Goal: Information Seeking & Learning: Learn about a topic

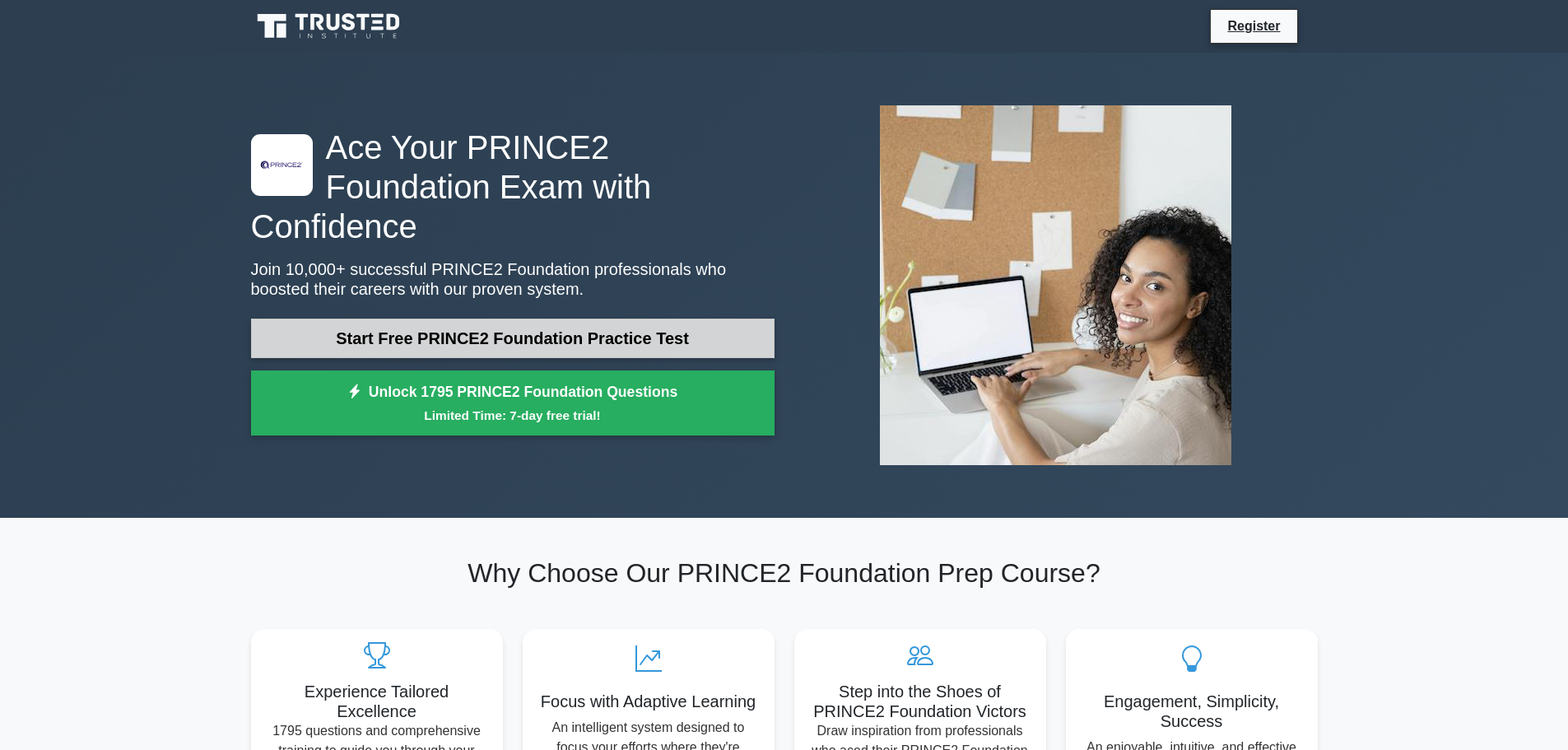
click at [678, 318] on link "Start Free PRINCE2 Foundation Practice Test" at bounding box center [513, 338] width 524 height 40
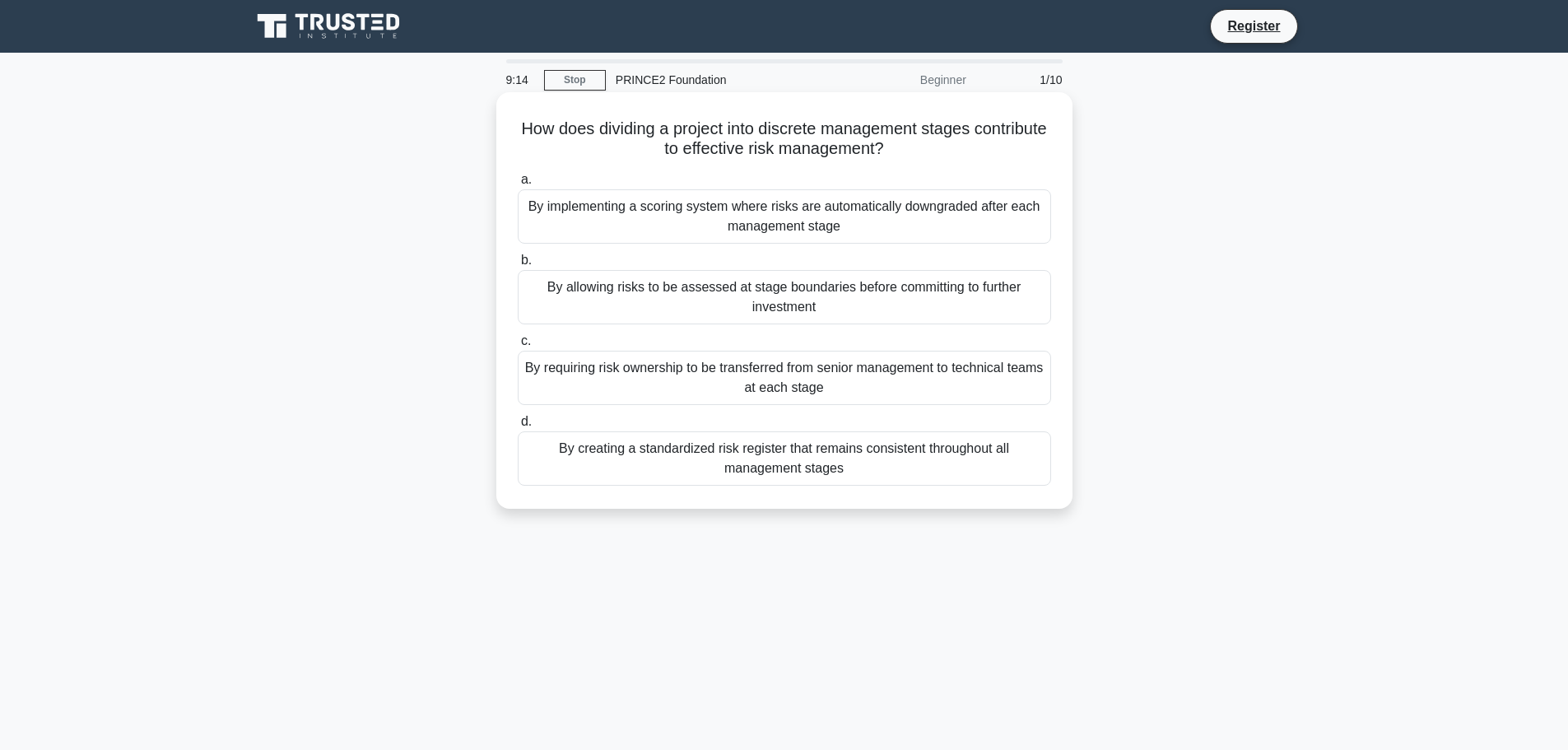
click at [567, 283] on div "By allowing risks to be assessed at stage boundaries before committing to furth…" at bounding box center [784, 296] width 533 height 54
click at [517, 266] on input "b. By allowing risks to be assessed at stage boundaries before committing to fu…" at bounding box center [517, 260] width 0 height 11
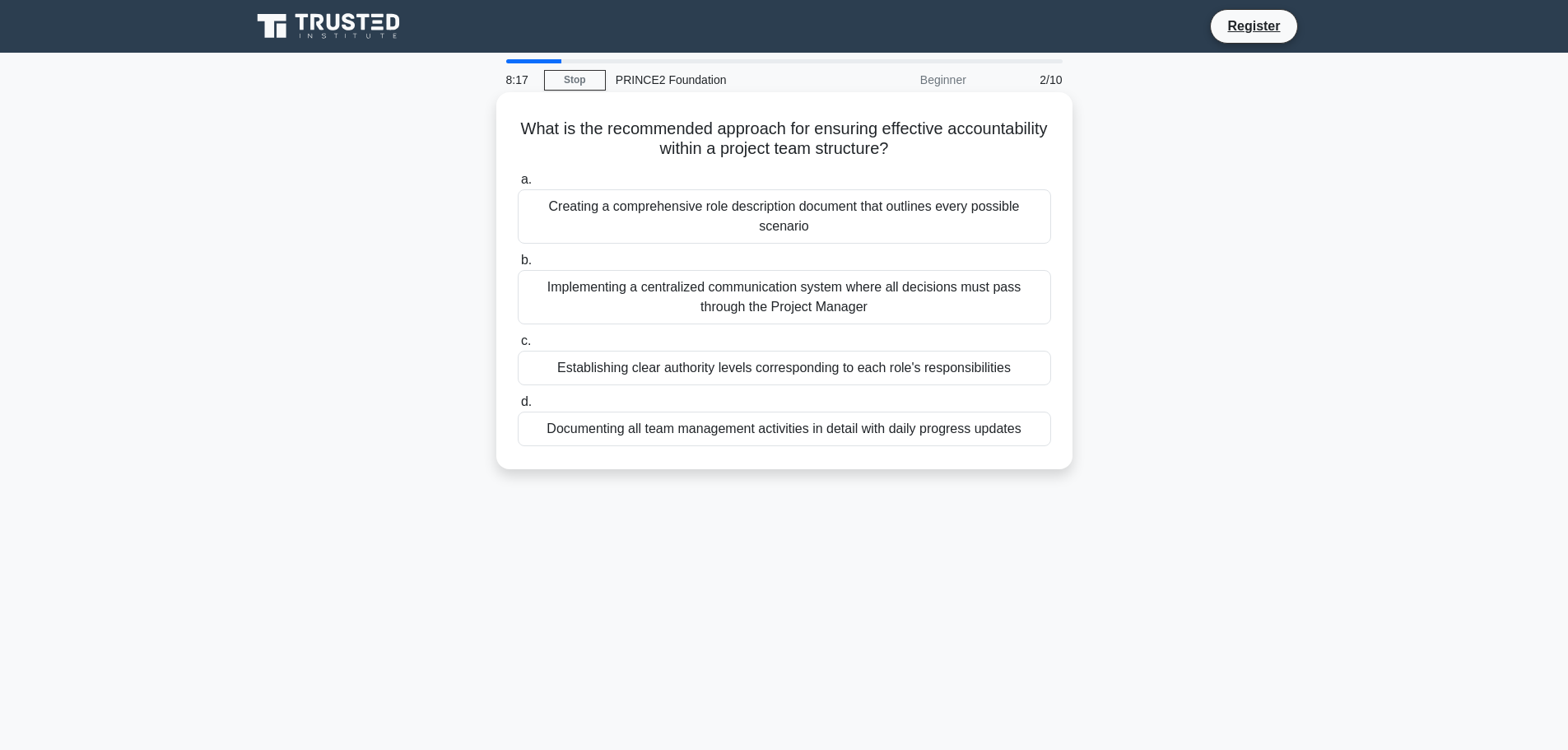
click at [610, 367] on div "Establishing clear authority levels corresponding to each role's responsibiliti…" at bounding box center [784, 368] width 533 height 35
click at [517, 346] on input "c. Establishing clear authority levels corresponding to each role's responsibil…" at bounding box center [517, 341] width 0 height 11
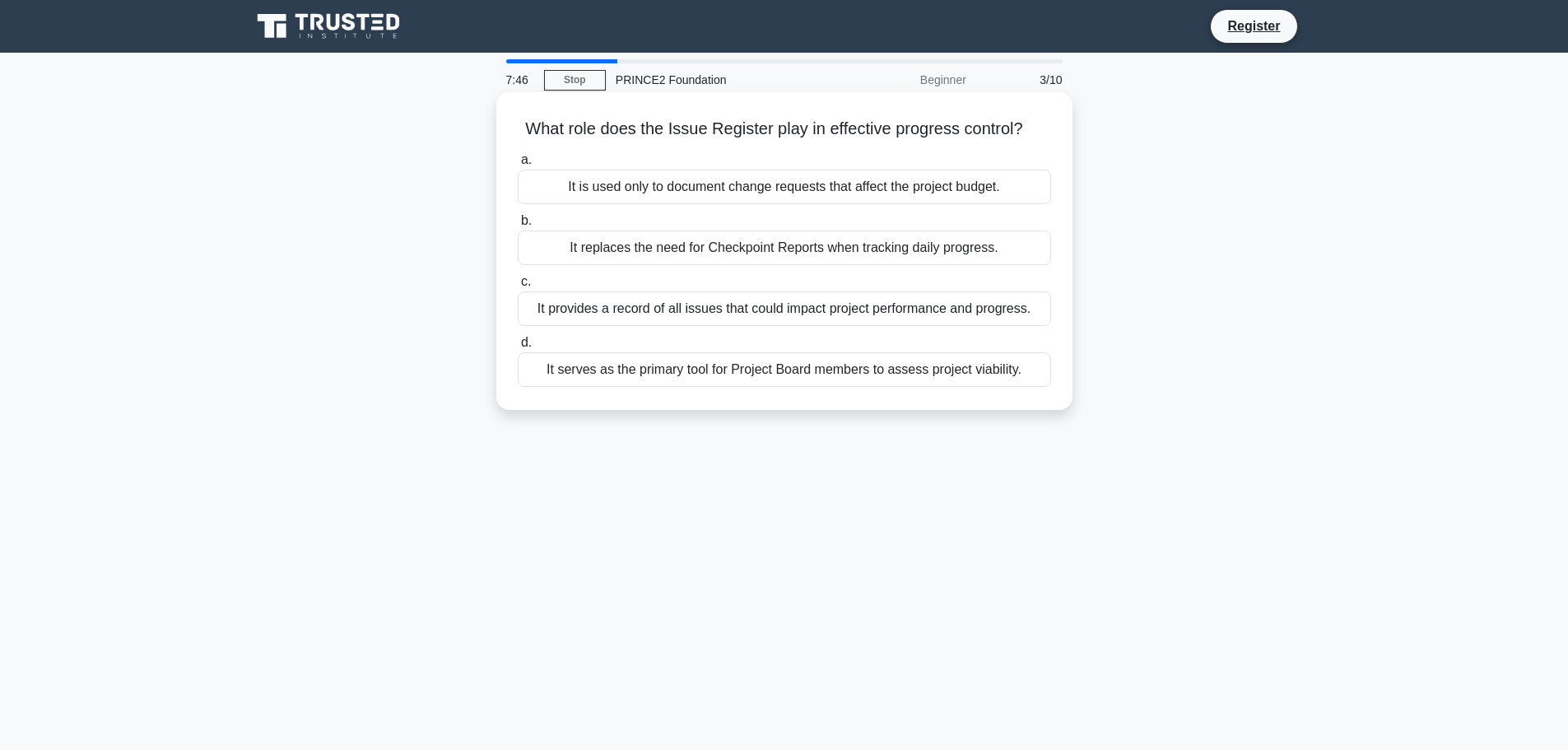
click at [817, 308] on div "It provides a record of all issues that could impact project performance and pr…" at bounding box center [784, 309] width 533 height 35
click at [517, 287] on input "c. It provides a record of all issues that could impact project performance and…" at bounding box center [517, 282] width 0 height 11
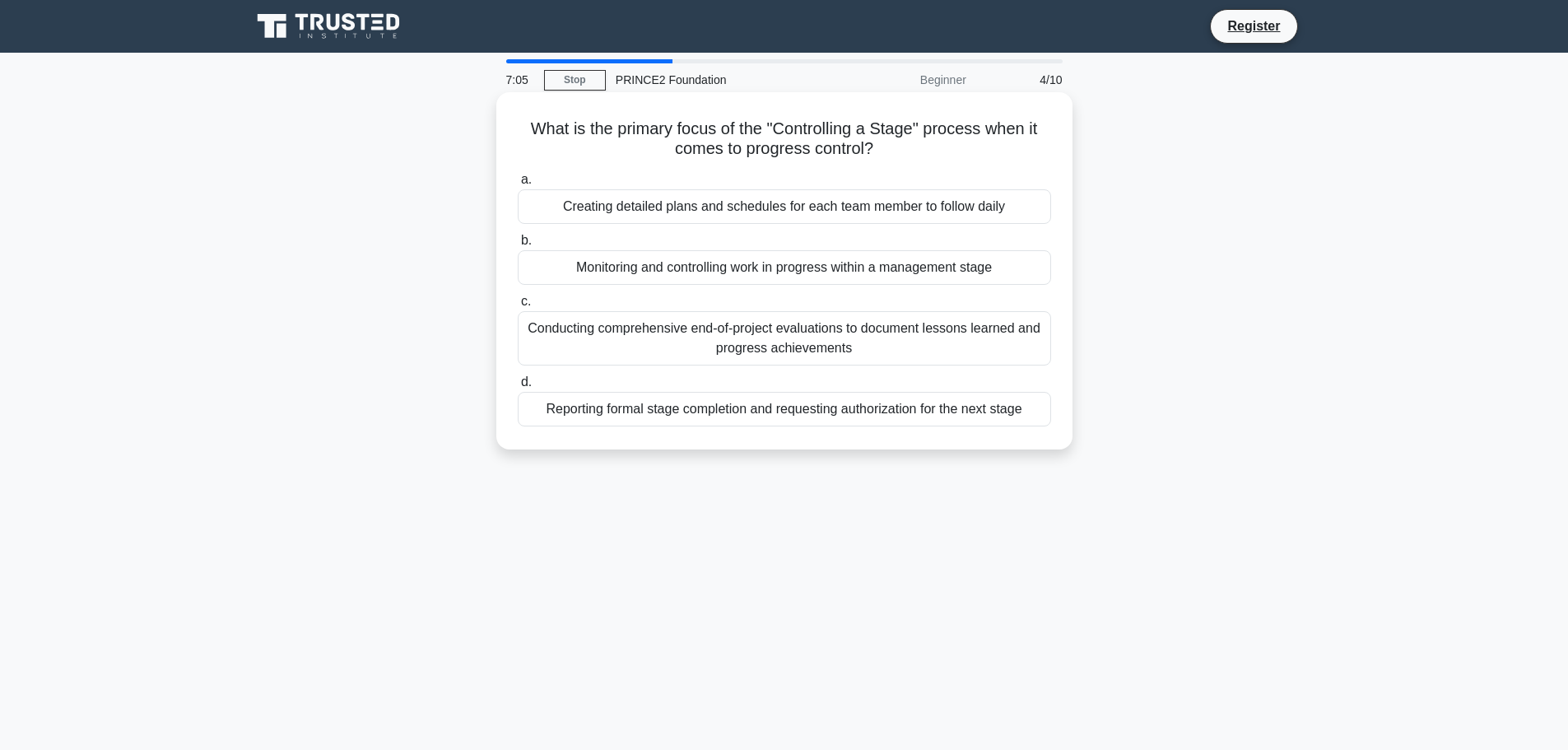
click at [797, 266] on div "Monitoring and controlling work in progress within a management stage" at bounding box center [784, 268] width 533 height 35
click at [517, 246] on input "b. Monitoring and controlling work in progress within a management stage" at bounding box center [517, 241] width 0 height 11
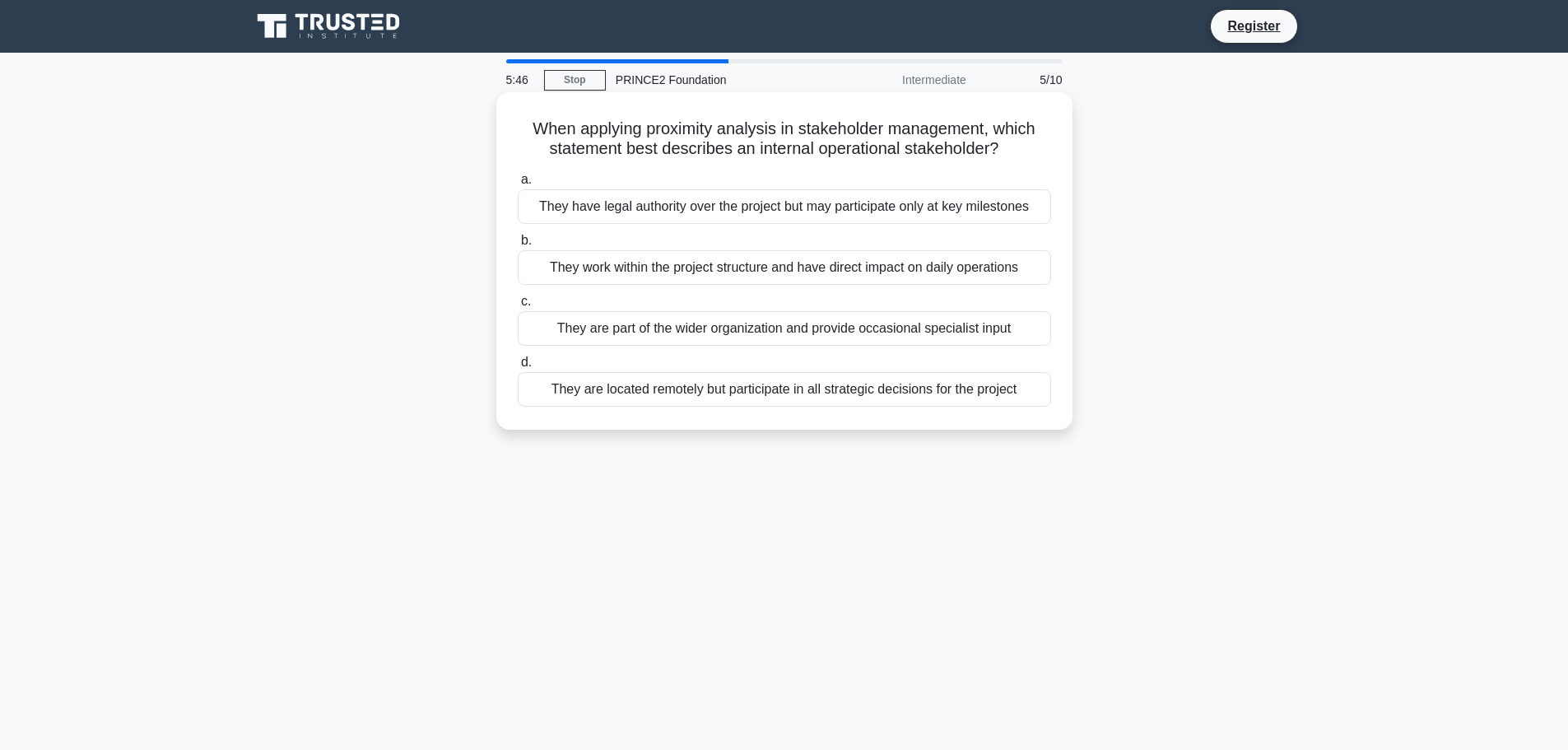
click at [852, 206] on div "They have legal authority over the project but may participate only at key mile…" at bounding box center [784, 207] width 533 height 35
click at [517, 185] on input "a. They have legal authority over the project but may participate only at key m…" at bounding box center [517, 180] width 0 height 11
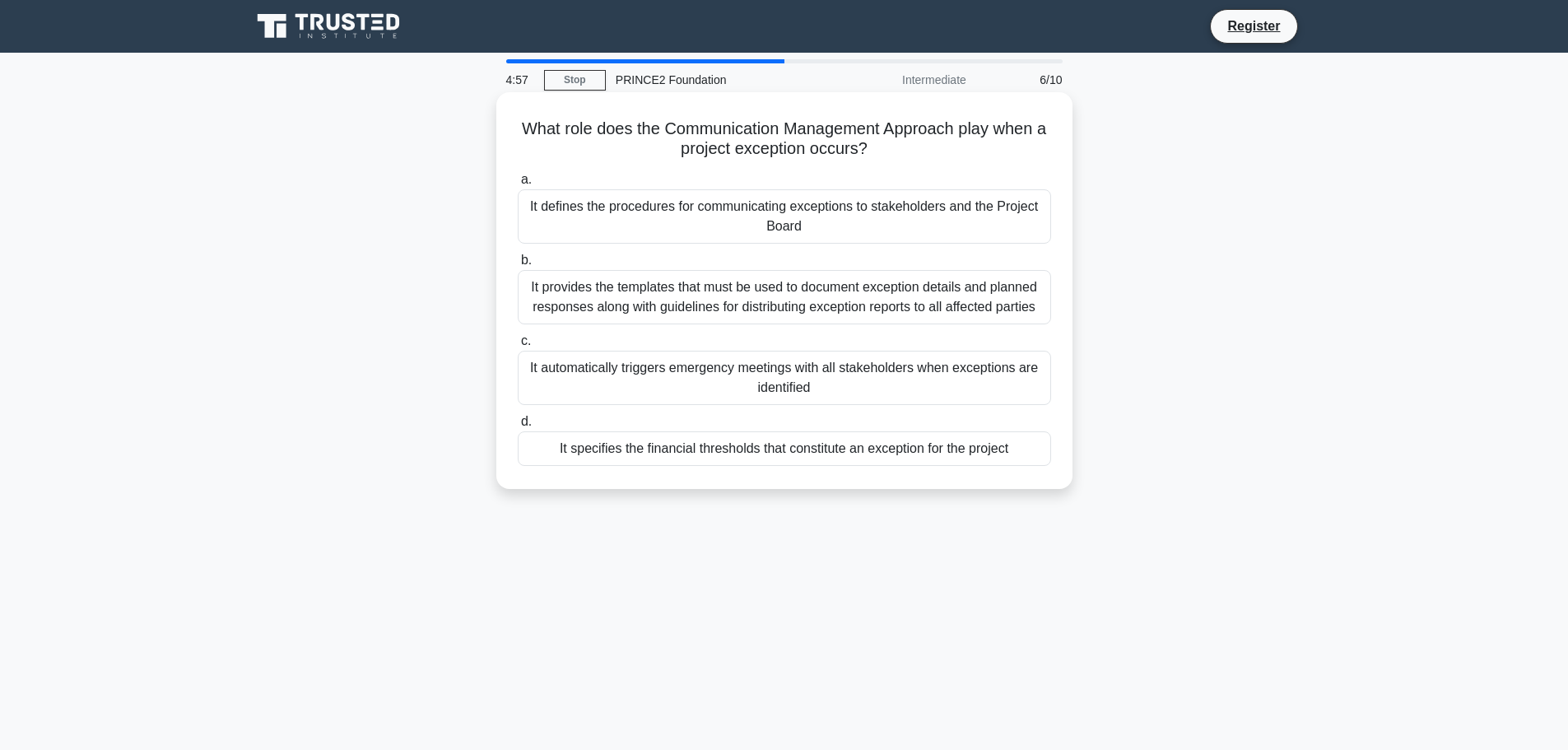
click at [805, 221] on div "It defines the procedures for communicating exceptions to stakeholders and the …" at bounding box center [784, 216] width 533 height 54
click at [517, 185] on input "a. It defines the procedures for communicating exceptions to stakeholders and t…" at bounding box center [517, 180] width 0 height 11
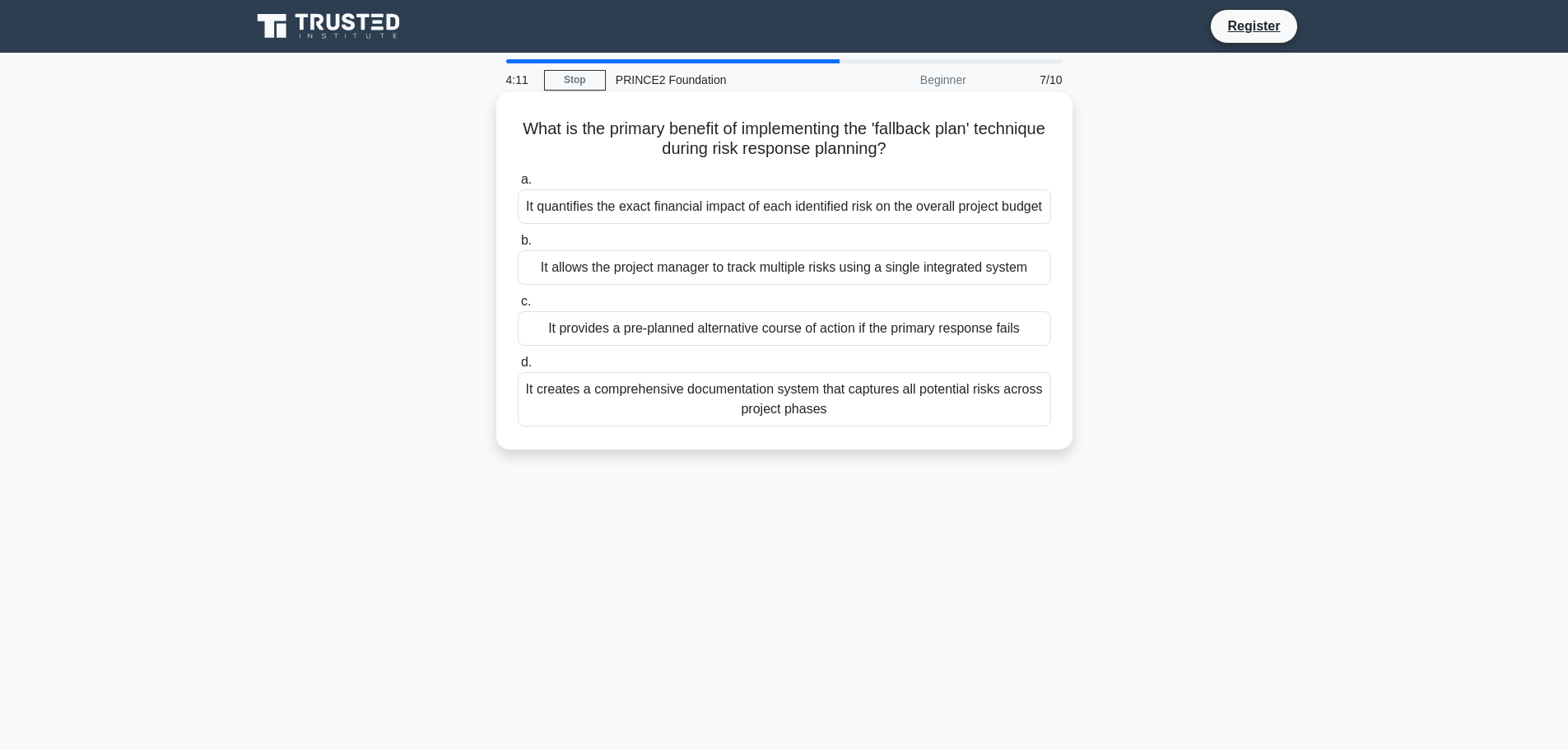
click at [801, 281] on div "It allows the project manager to track multiple risks using a single integrated…" at bounding box center [784, 268] width 533 height 35
click at [517, 246] on input "b. It allows the project manager to track multiple risks using a single integra…" at bounding box center [517, 241] width 0 height 11
click at [806, 270] on div "Reviewing the project's risk exposure and updating the Risk Register" at bounding box center [784, 268] width 533 height 35
click at [517, 246] on input "b. Reviewing the project's risk exposure and updating the Risk Register" at bounding box center [517, 241] width 0 height 11
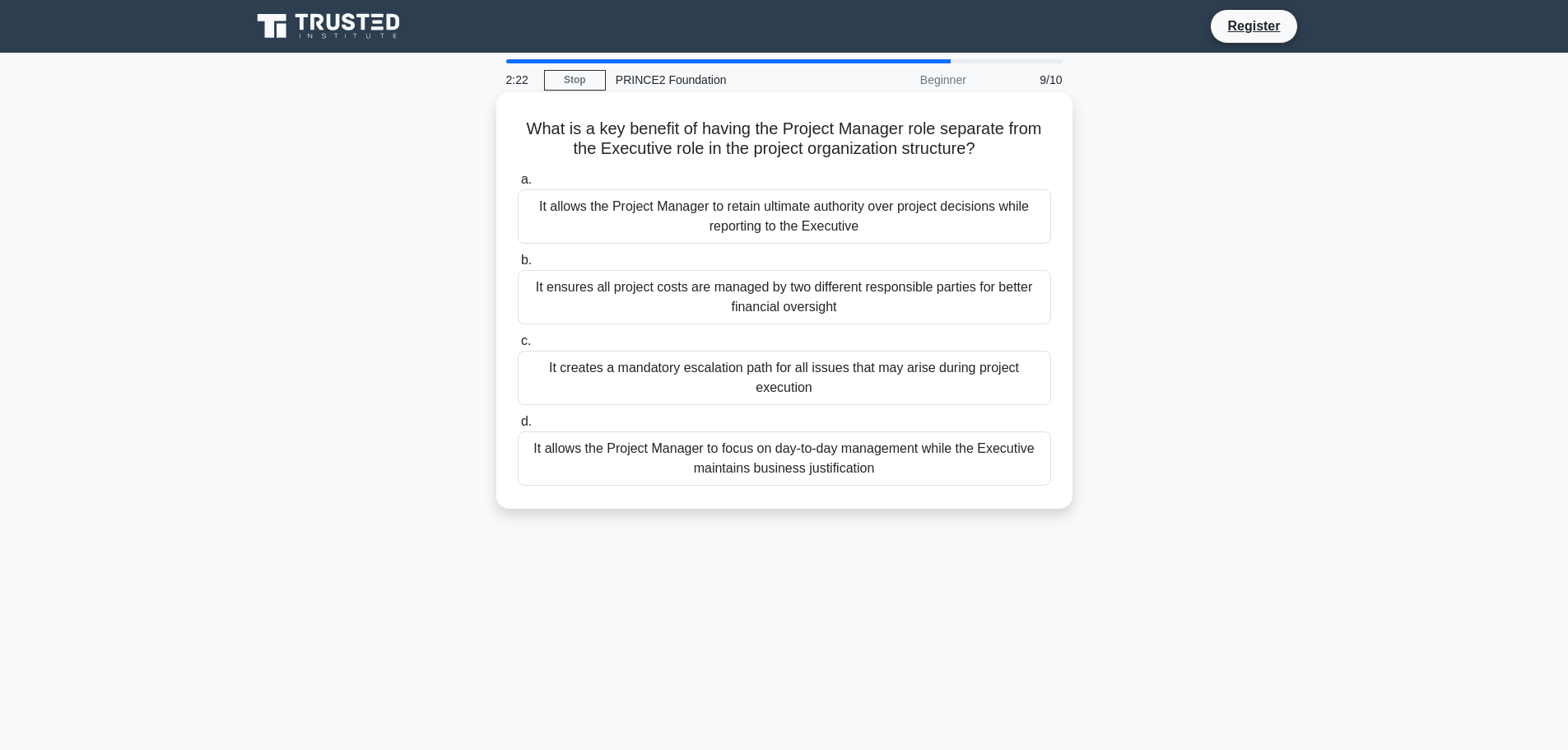
click at [763, 462] on div "It allows the Project Manager to focus on day-to-day management while the Execu…" at bounding box center [784, 458] width 533 height 54
click at [517, 427] on input "d. It allows the Project Manager to focus on day-to-day management while the Ex…" at bounding box center [517, 421] width 0 height 11
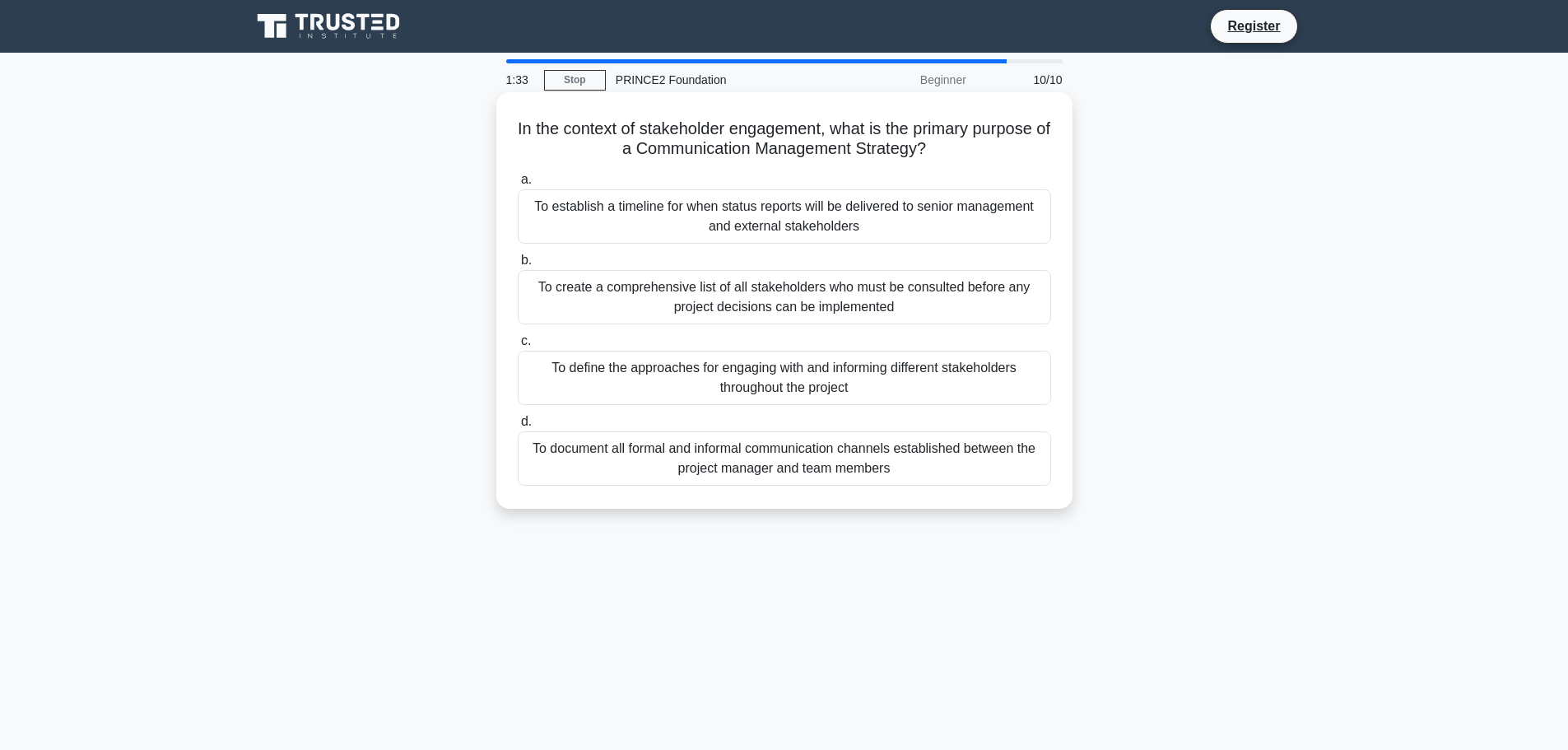
click at [772, 372] on div "To define the approaches for engaging with and informing different stakeholders…" at bounding box center [784, 377] width 533 height 54
click at [517, 346] on input "c. To define the approaches for engaging with and informing different stakehold…" at bounding box center [517, 341] width 0 height 11
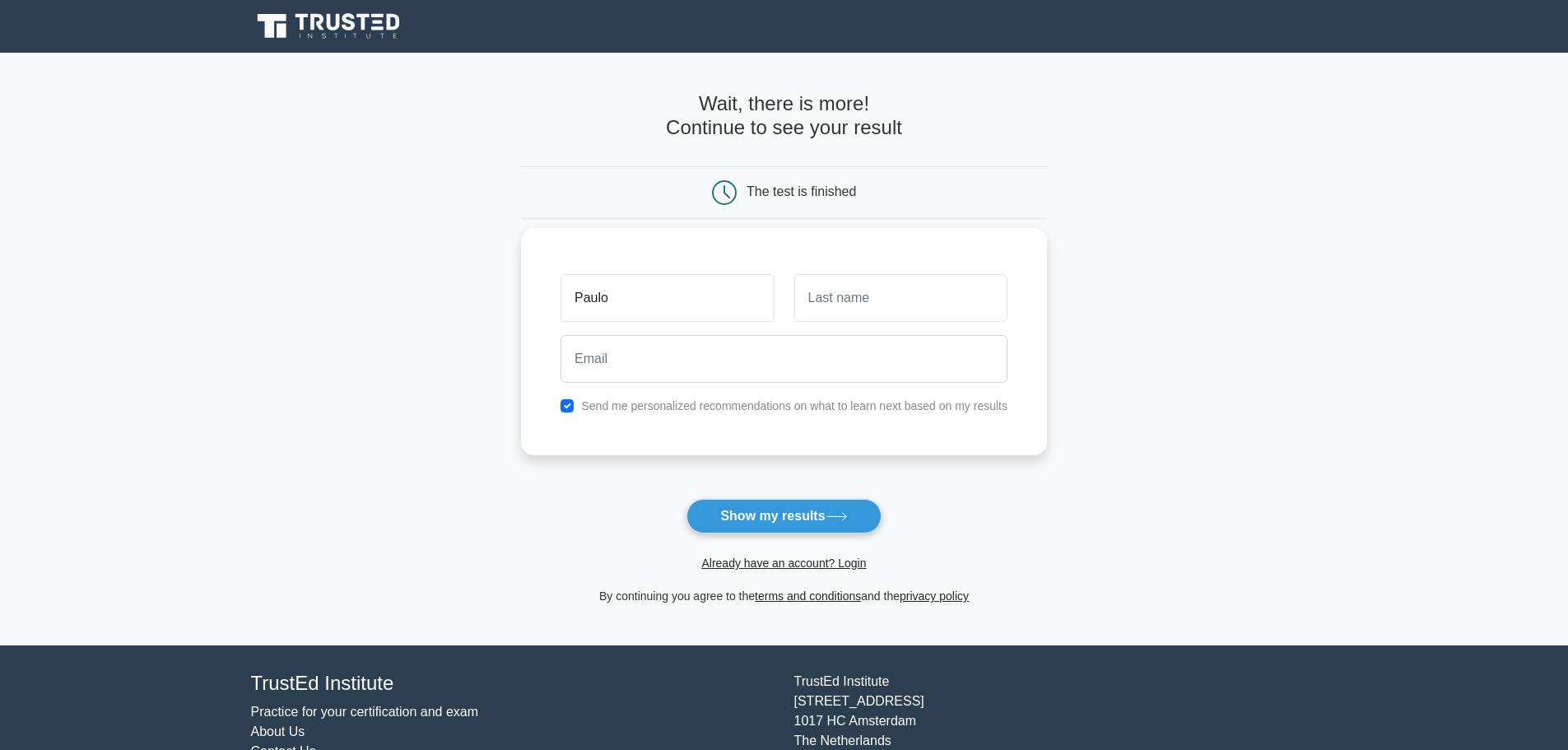
type input "Paulo"
click at [907, 282] on input "text" at bounding box center [901, 298] width 214 height 48
click at [821, 298] on input "LAdeira" at bounding box center [901, 298] width 214 height 48
type input "Ladeira"
click at [783, 333] on div at bounding box center [784, 359] width 467 height 61
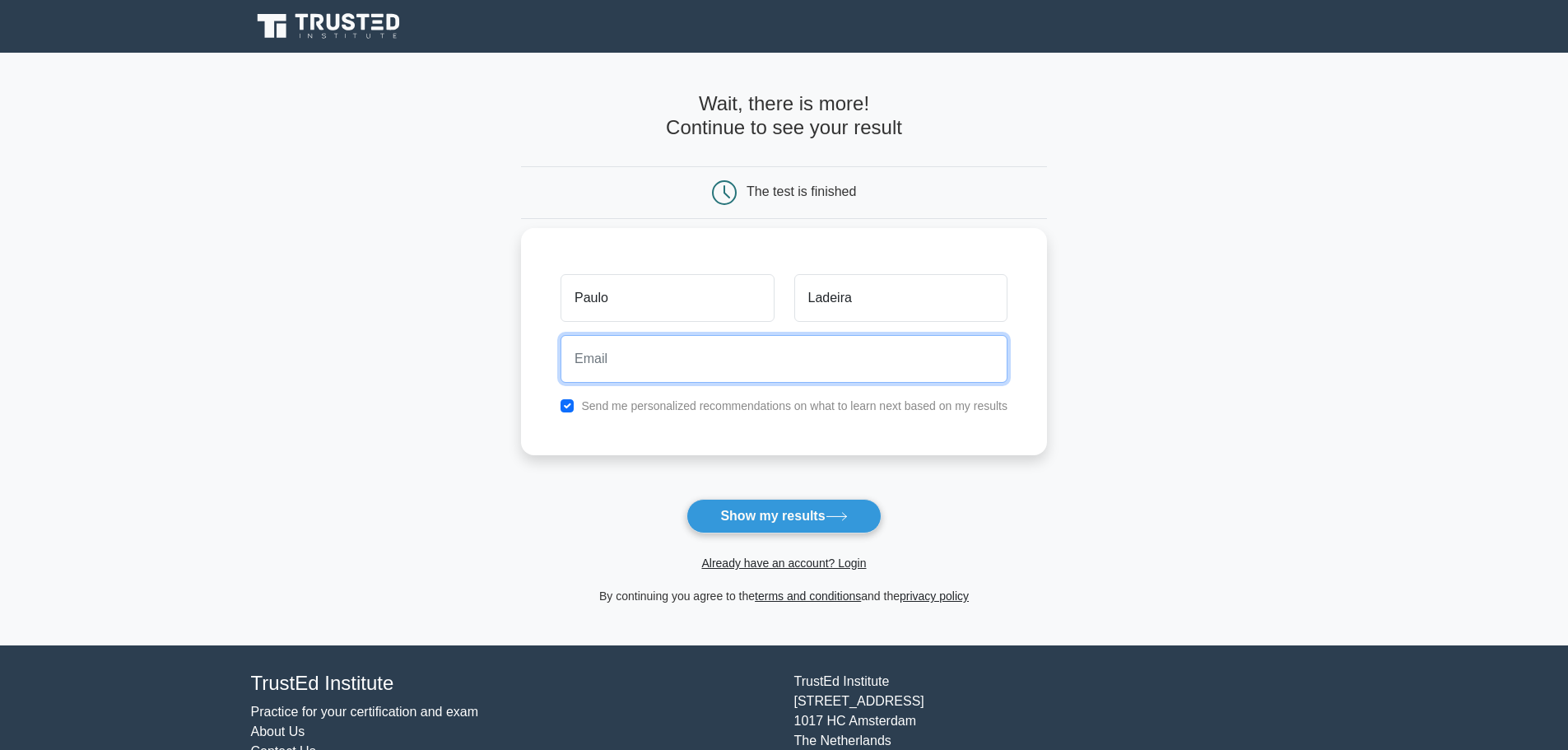
click at [777, 345] on input "email" at bounding box center [784, 359] width 447 height 48
click at [570, 409] on input "checkbox" at bounding box center [567, 406] width 13 height 13
checkbox input "true"
click at [618, 369] on input "email" at bounding box center [784, 359] width 447 height 48
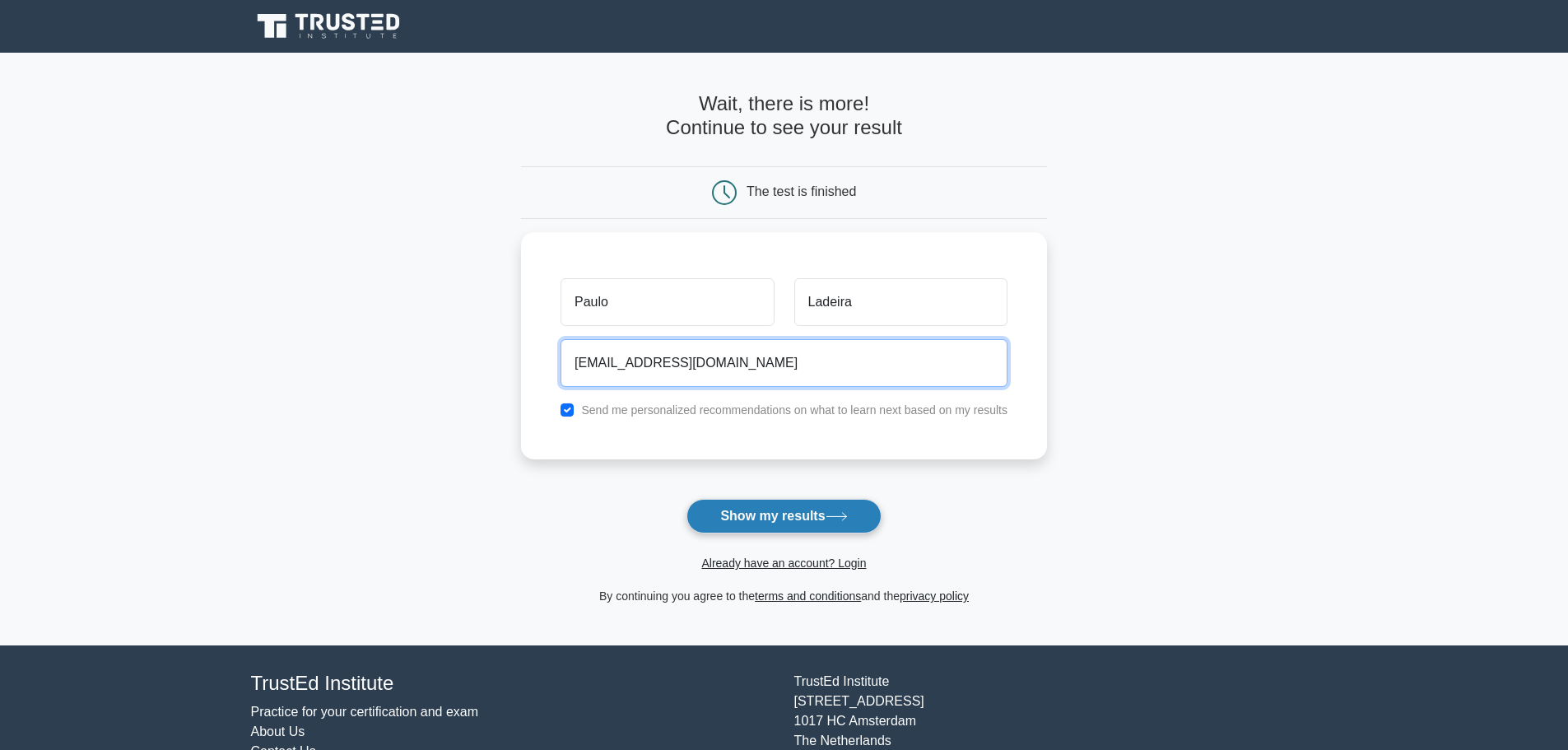
type input "pauloladeira@hotmail.com"
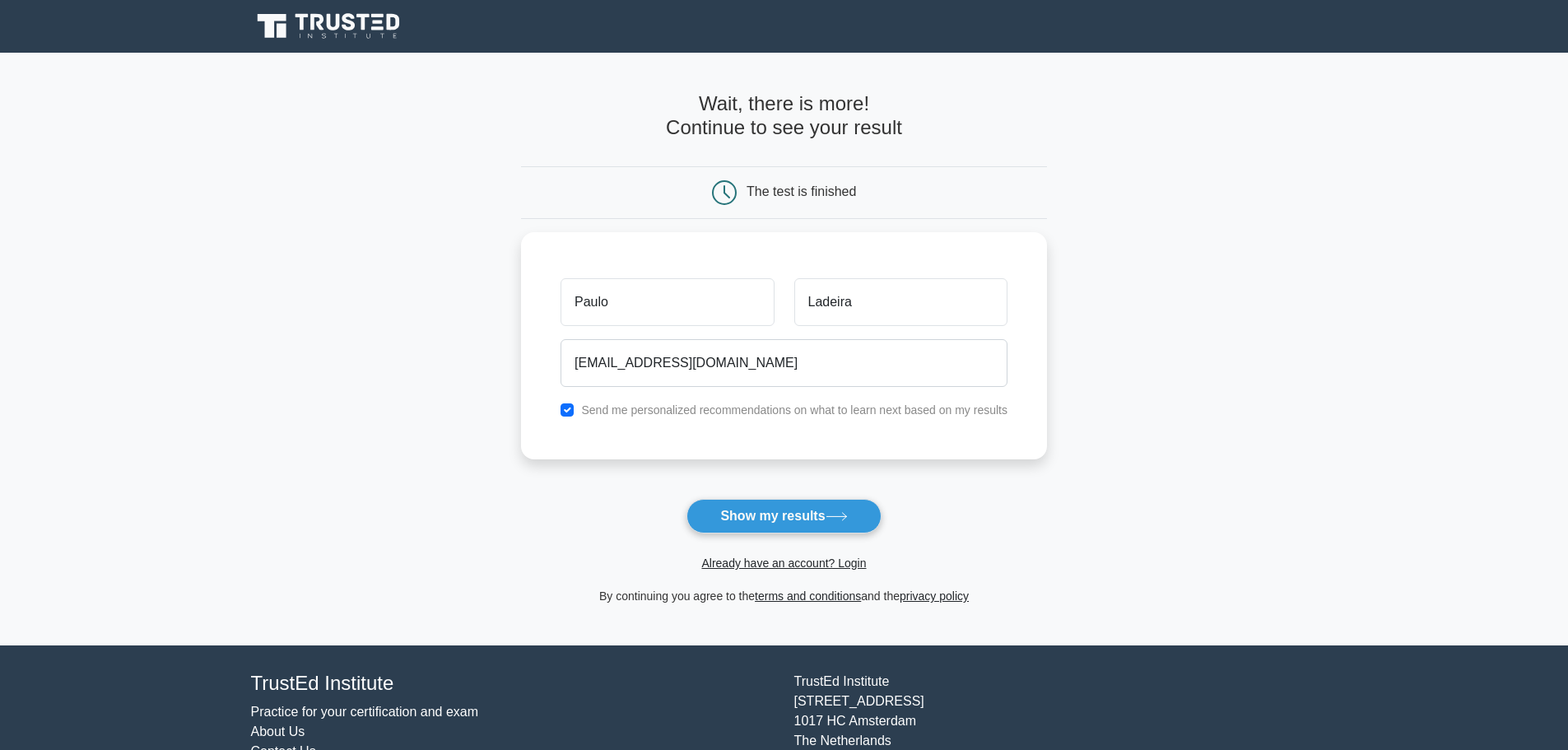
click at [806, 508] on button "Show my results" at bounding box center [784, 516] width 194 height 35
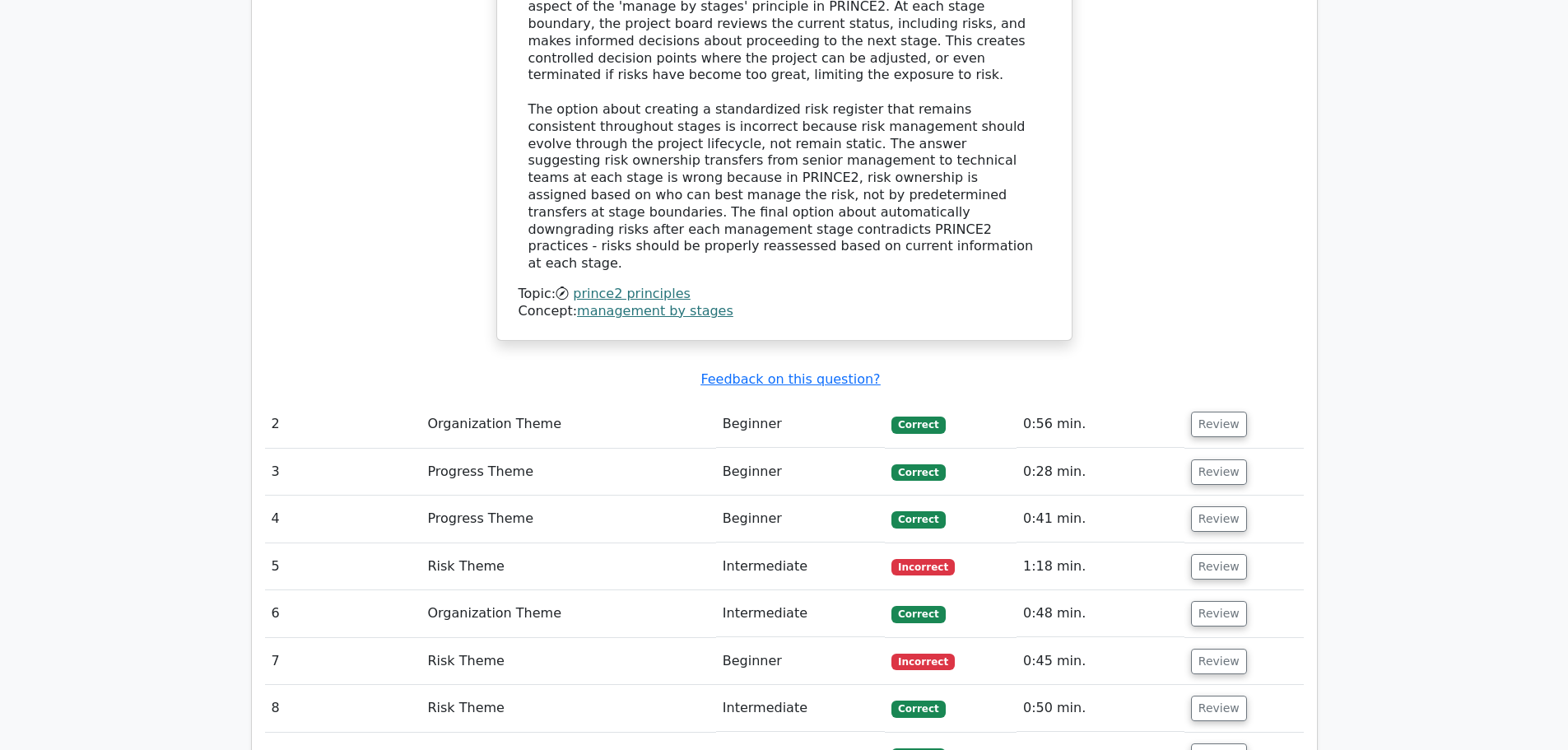
scroll to position [1893, 0]
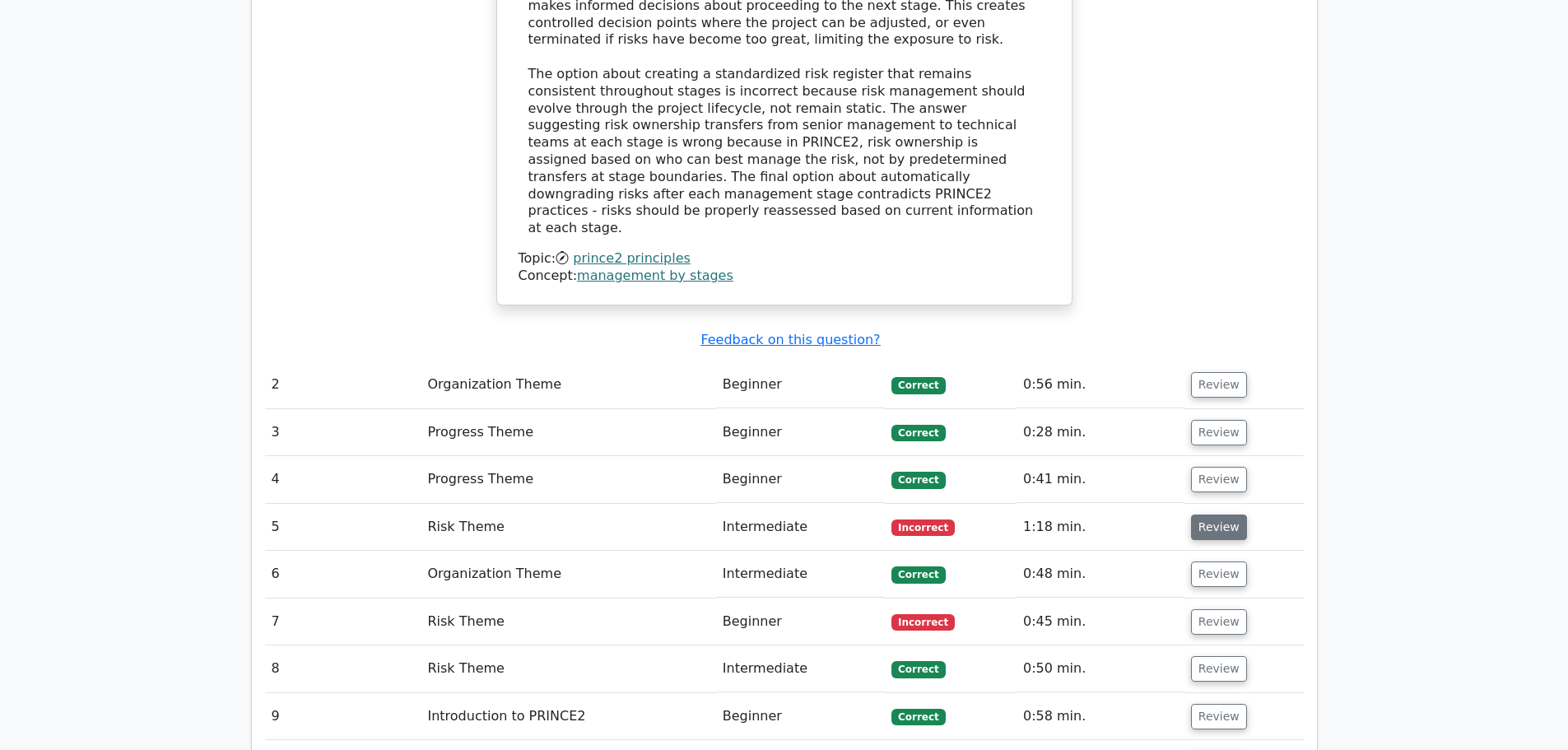
click at [1210, 514] on button "Review" at bounding box center [1219, 527] width 56 height 26
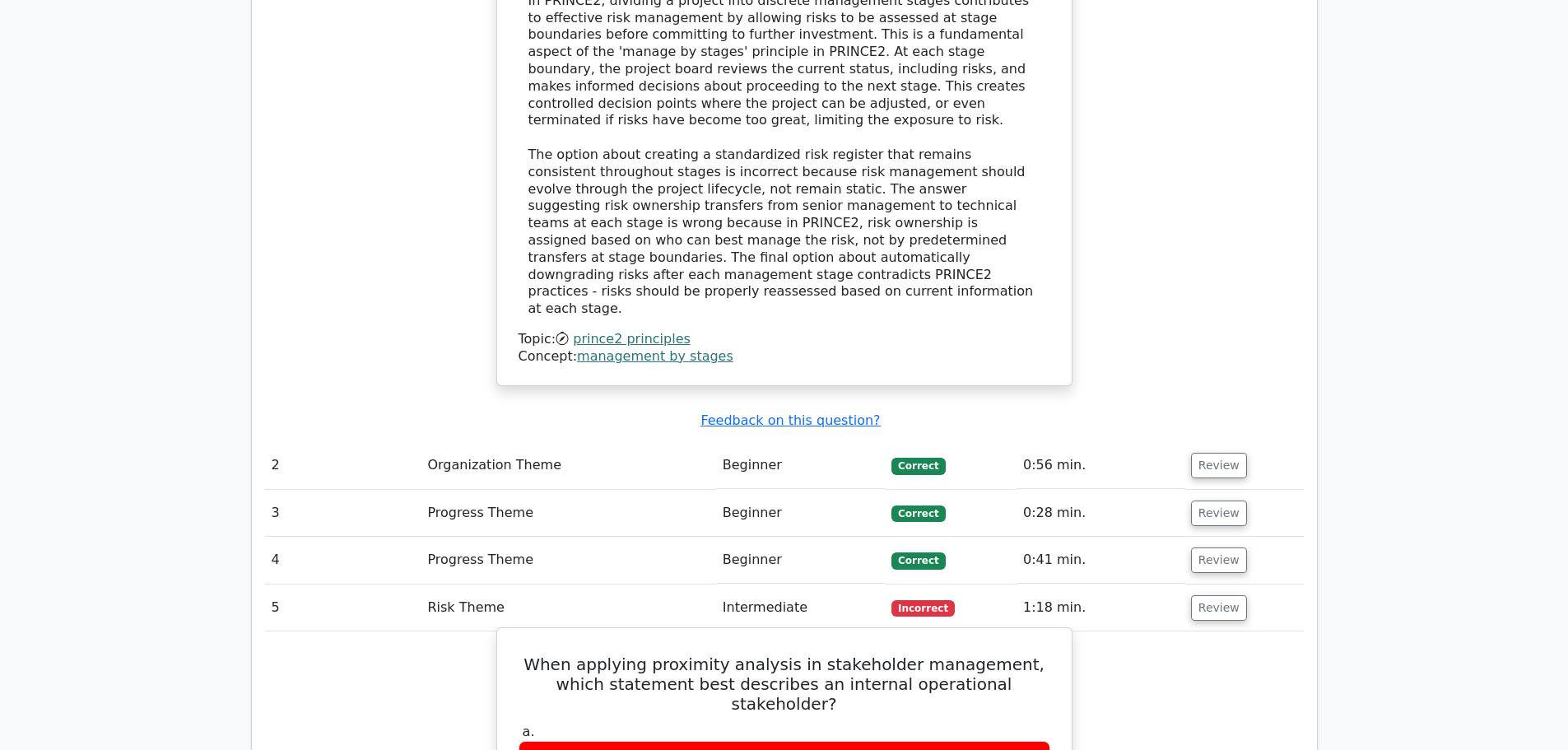
scroll to position [1810, 0]
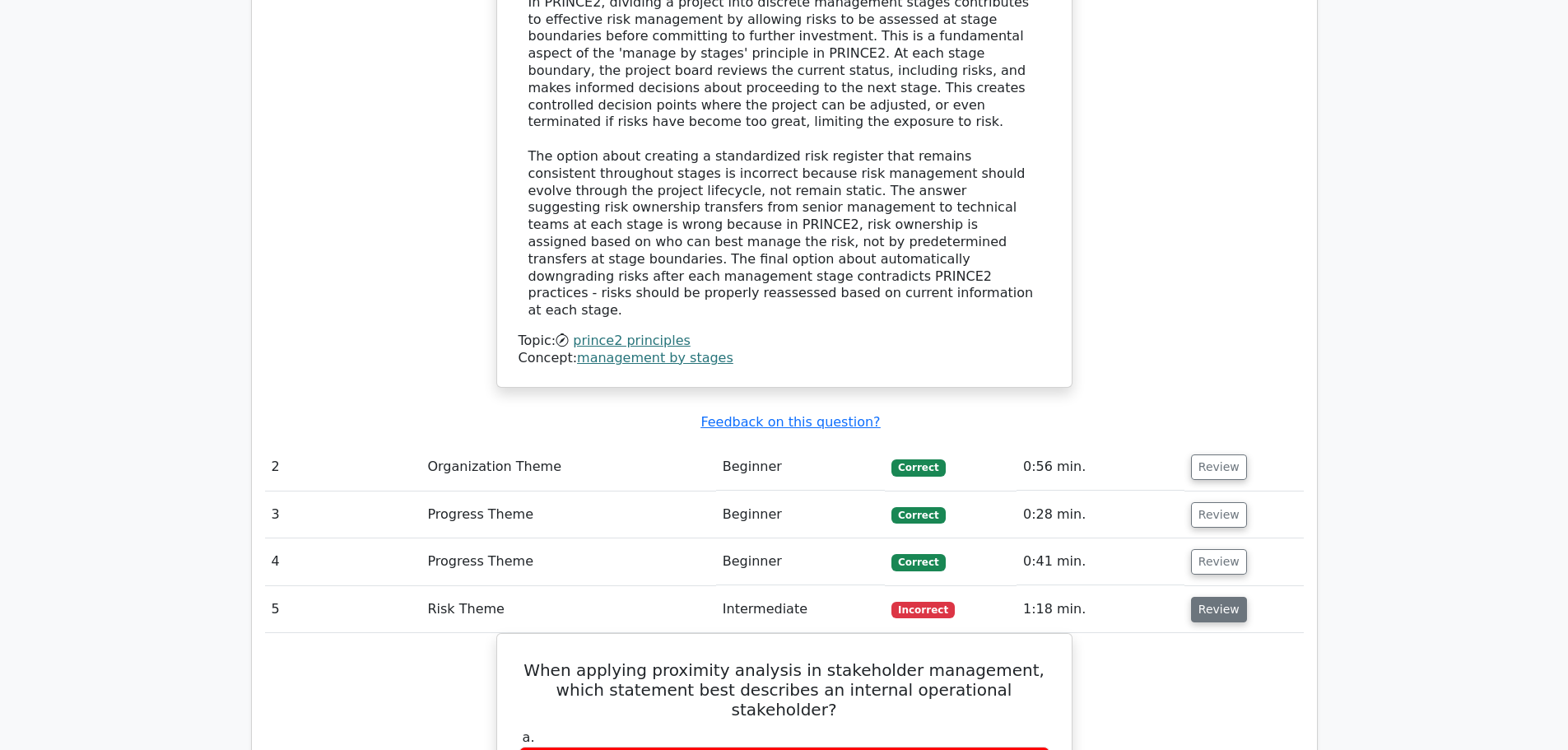
click at [1221, 596] on button "Review" at bounding box center [1219, 609] width 56 height 26
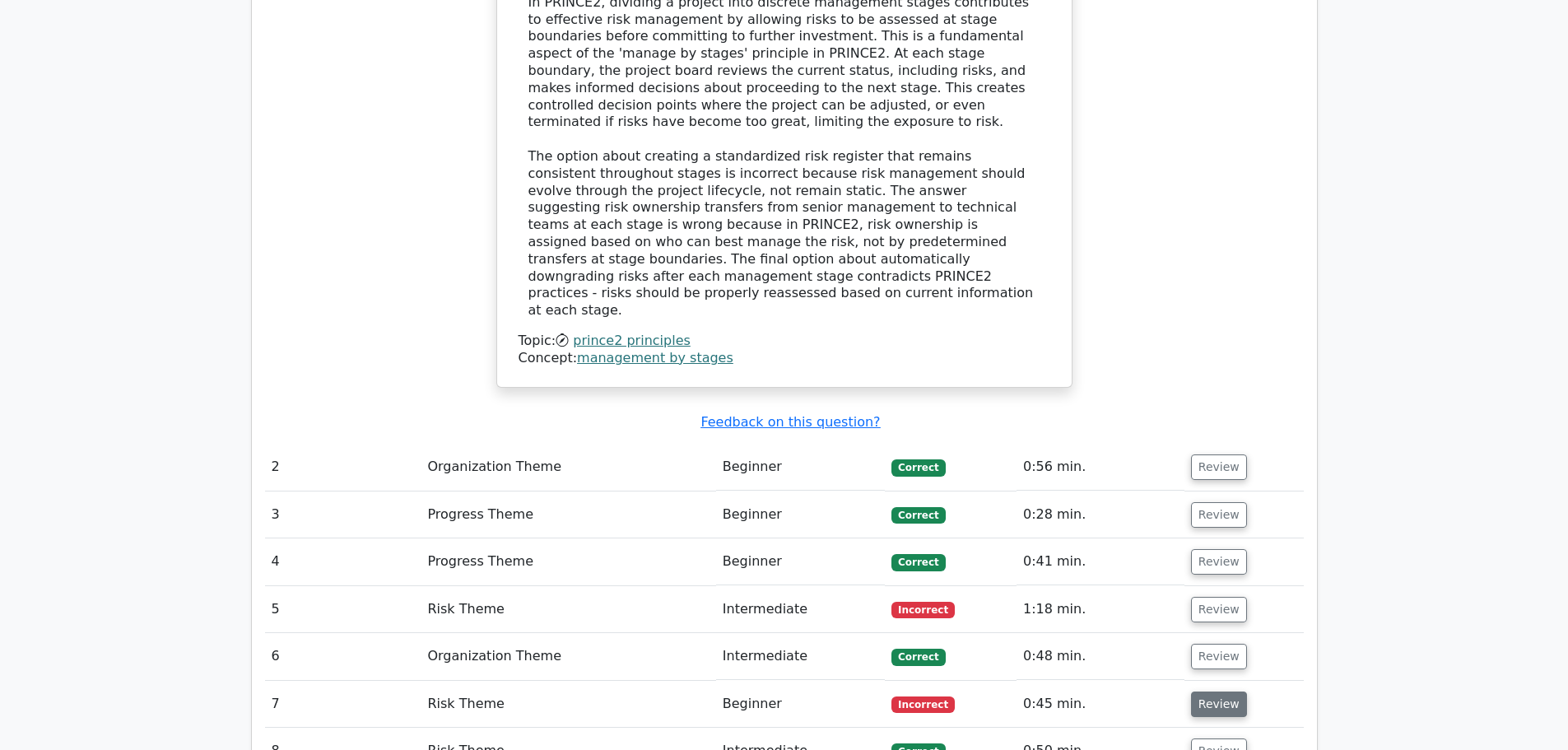
click at [1214, 691] on button "Review" at bounding box center [1219, 704] width 56 height 26
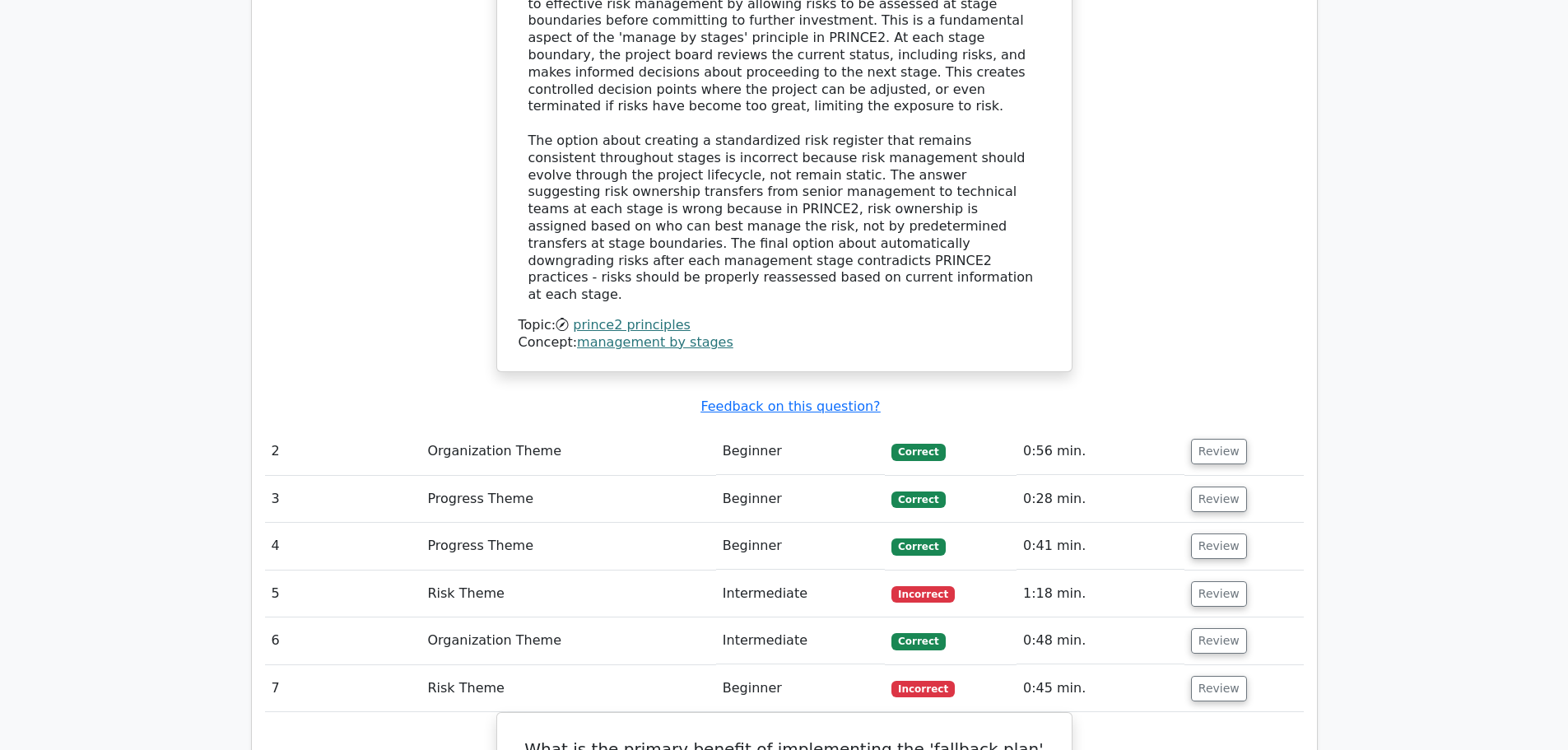
scroll to position [1817, 0]
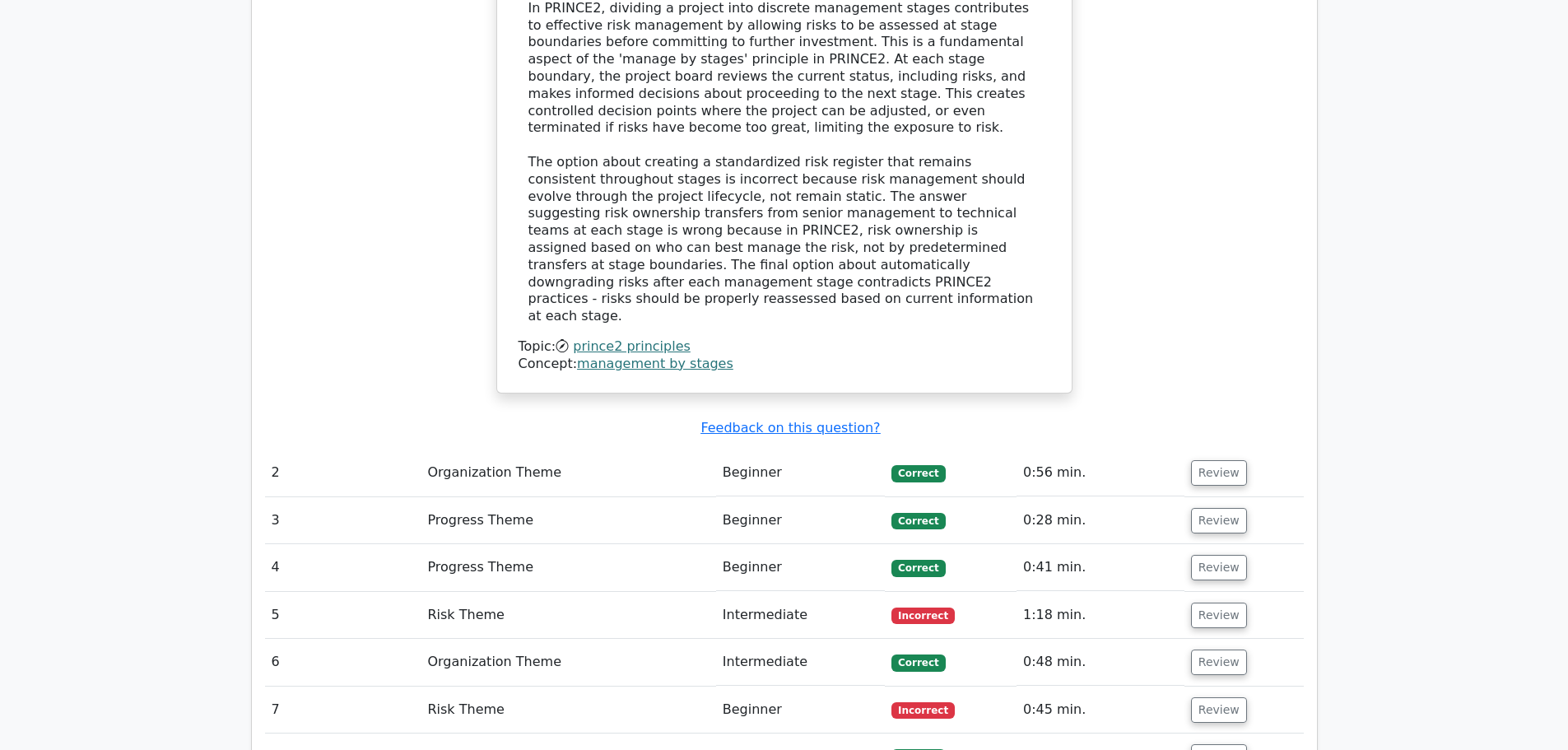
scroll to position [1817, 0]
